Goal: Transaction & Acquisition: Purchase product/service

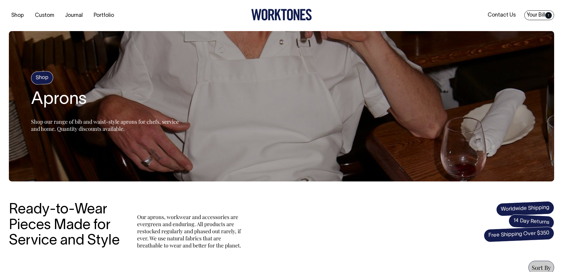
click at [547, 17] on span "1" at bounding box center [548, 15] width 7 height 7
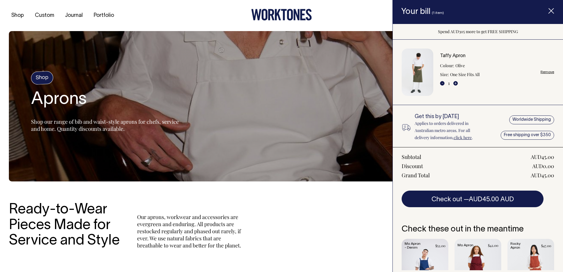
click at [454, 54] on link "Taffy Apron" at bounding box center [452, 56] width 25 height 4
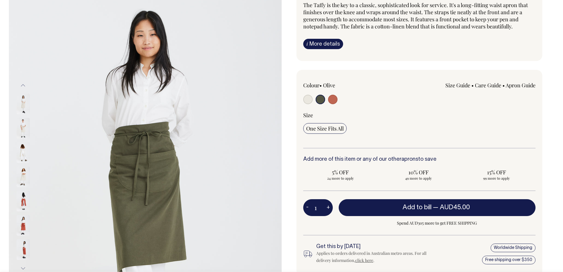
scroll to position [59, 0]
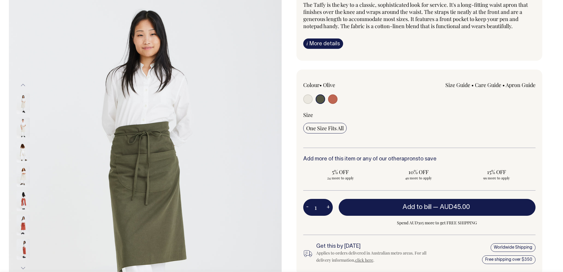
click at [333, 98] on input "radio" at bounding box center [332, 98] width 9 height 9
radio input "true"
select select "Rust"
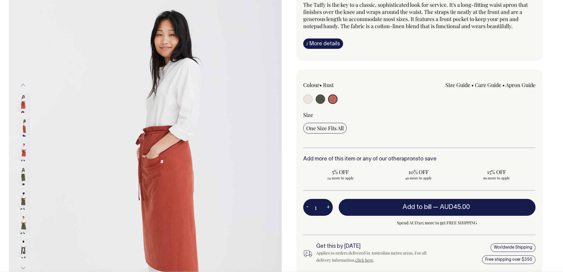
click at [211, 124] on img at bounding box center [145, 176] width 273 height 409
click at [320, 97] on input "radio" at bounding box center [320, 98] width 9 height 9
radio input "true"
select select "Olive"
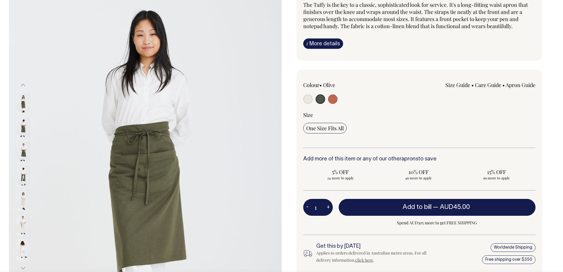
click at [332, 96] on input "radio" at bounding box center [332, 98] width 9 height 9
radio input "true"
select select "Rust"
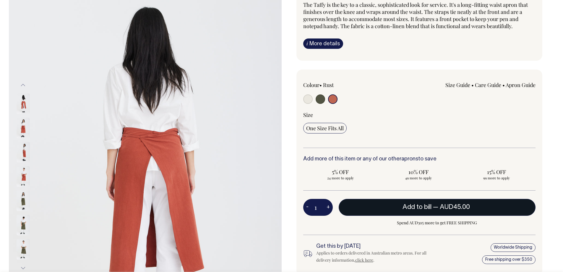
click at [408, 206] on span "Add to bill" at bounding box center [417, 207] width 29 height 6
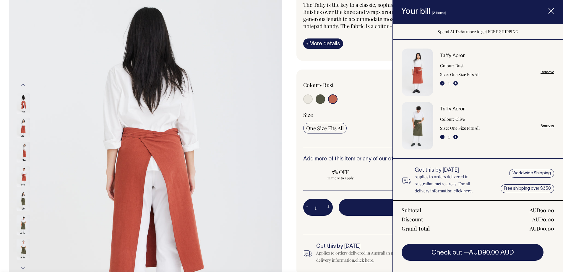
click at [544, 126] on link "Remove" at bounding box center [548, 126] width 14 height 4
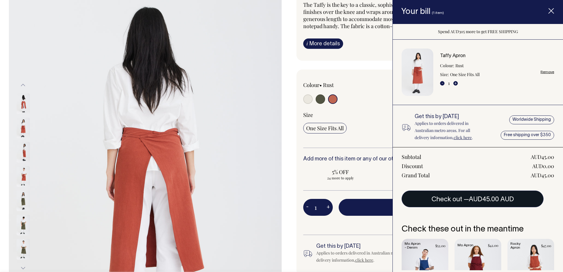
click at [472, 197] on span "AUD45.00 AUD" at bounding box center [491, 199] width 45 height 6
